Goal: Transaction & Acquisition: Purchase product/service

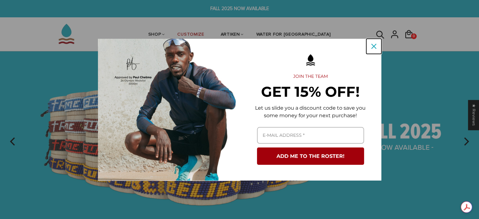
click at [375, 44] on icon "close icon" at bounding box center [373, 46] width 5 height 5
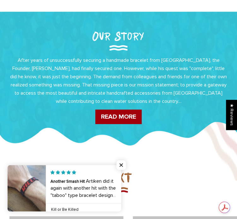
scroll to position [216, 0]
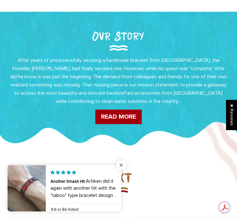
click at [121, 166] on span "Close popup widget" at bounding box center [120, 164] width 9 height 9
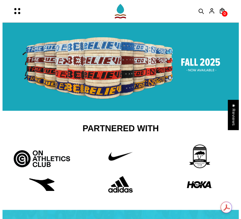
scroll to position [0, 0]
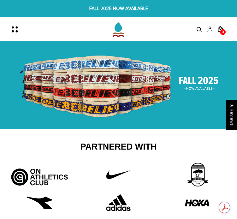
click at [18, 29] on icon "Menu" at bounding box center [16, 29] width 13 height 13
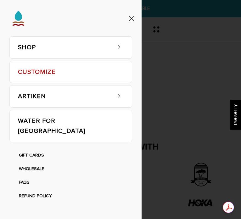
click at [97, 48] on link "SHOP" at bounding box center [64, 48] width 93 height 22
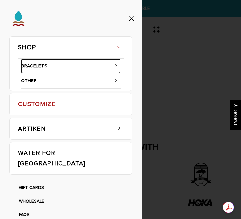
click at [39, 66] on link "BRACELETS" at bounding box center [71, 66] width 100 height 15
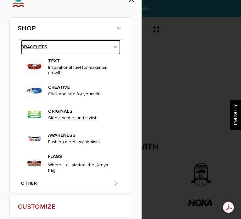
scroll to position [18, 0]
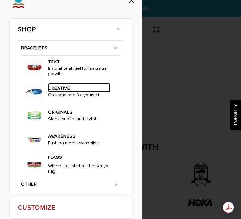
click at [51, 88] on link "CREATIVE" at bounding box center [79, 87] width 62 height 9
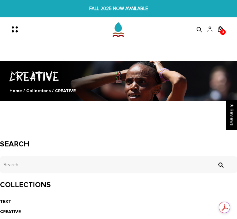
click at [11, 31] on icon "Menu" at bounding box center [16, 29] width 13 height 13
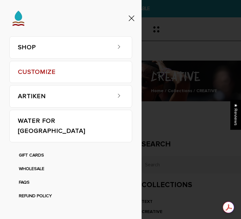
click at [82, 51] on link "SHOP" at bounding box center [64, 48] width 93 height 22
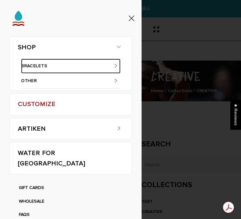
click at [41, 66] on link "BRACELETS" at bounding box center [71, 66] width 100 height 15
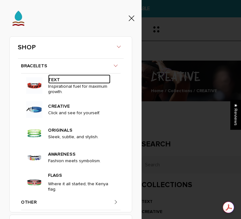
click at [50, 77] on link "TEXT" at bounding box center [79, 78] width 62 height 9
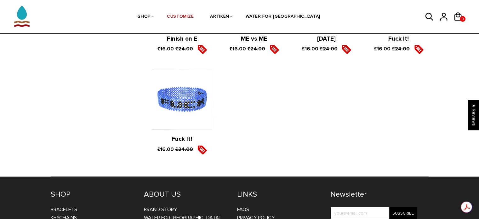
scroll to position [1202, 0]
